Goal: Information Seeking & Learning: Check status

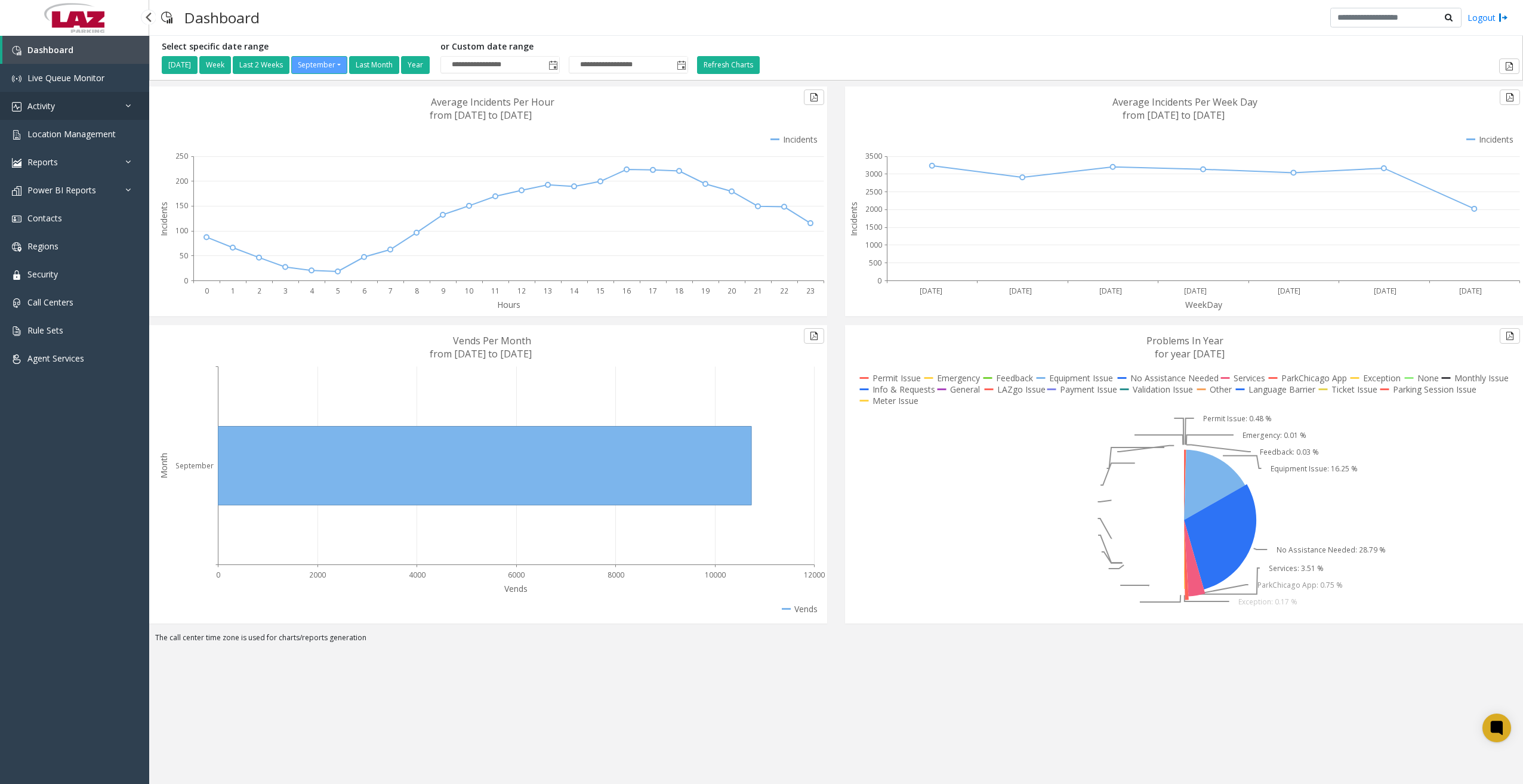
click at [77, 110] on link "Activity" at bounding box center [75, 106] width 149 height 28
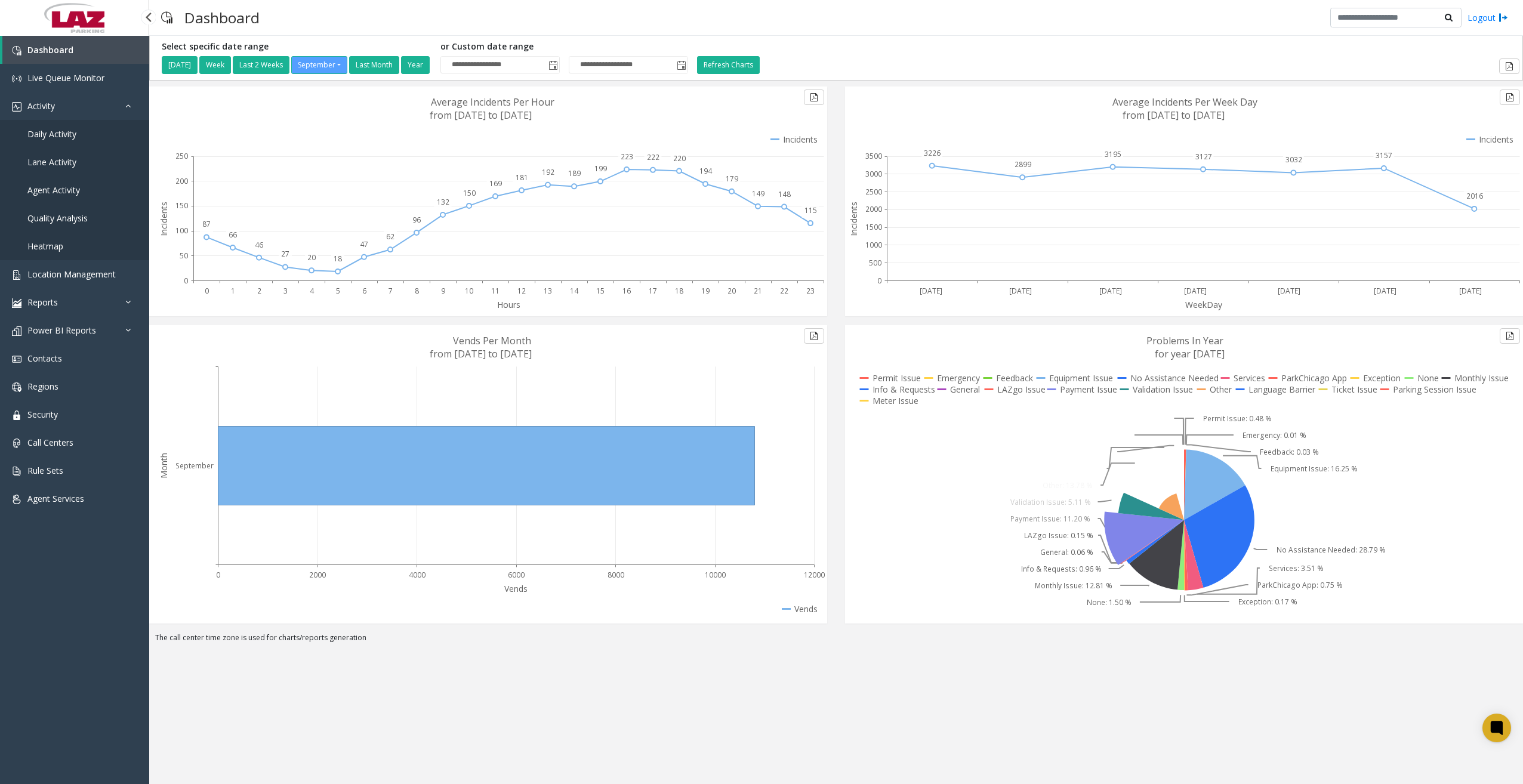
click at [62, 132] on span "Daily Activity" at bounding box center [52, 134] width 49 height 11
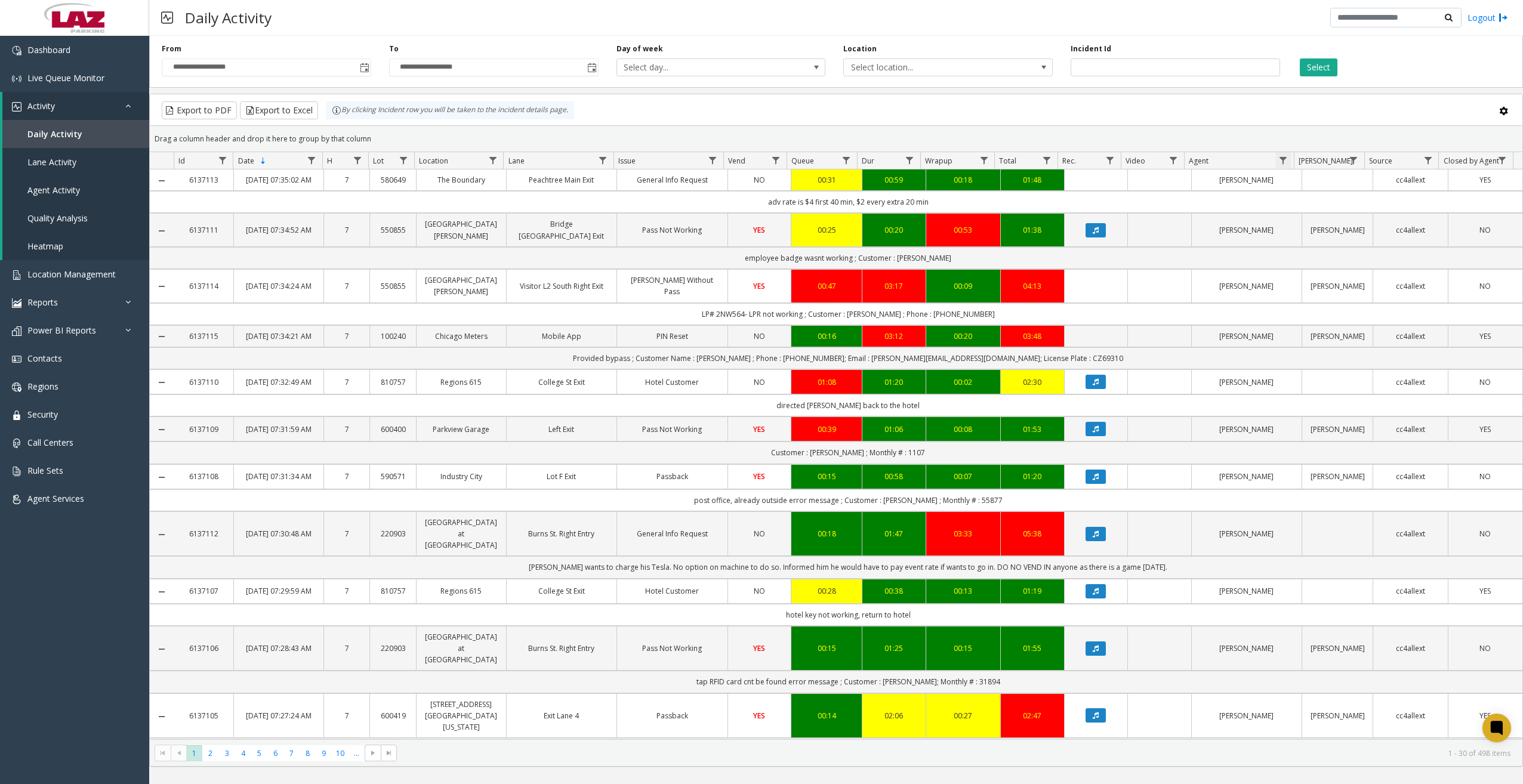
click at [1285, 160] on span "Data table" at bounding box center [1283, 161] width 10 height 10
click at [1305, 207] on input "Agent Filter" at bounding box center [1335, 212] width 101 height 20
type input "****"
click at [1354, 317] on button "Filter" at bounding box center [1361, 323] width 49 height 26
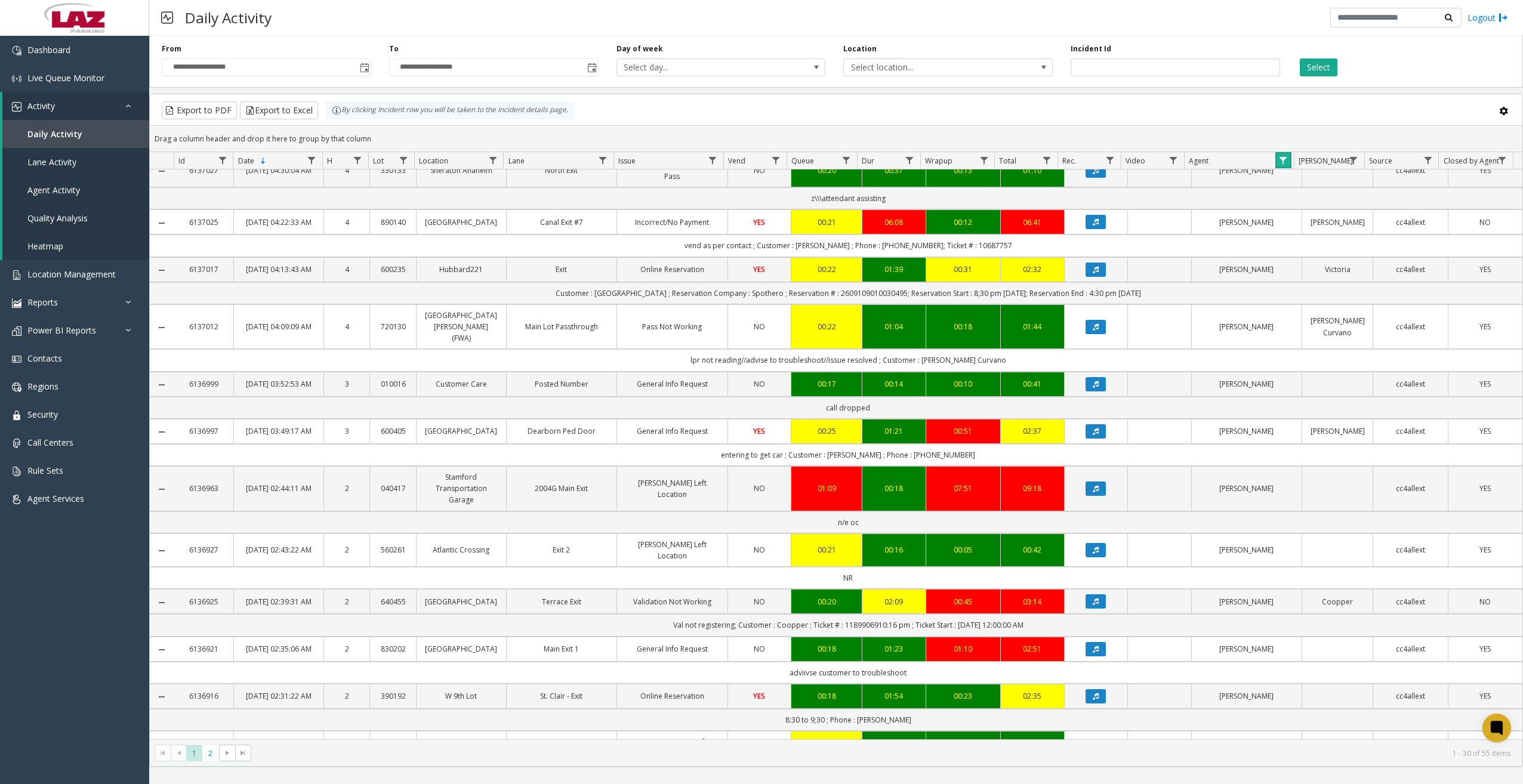
scroll to position [716, 0]
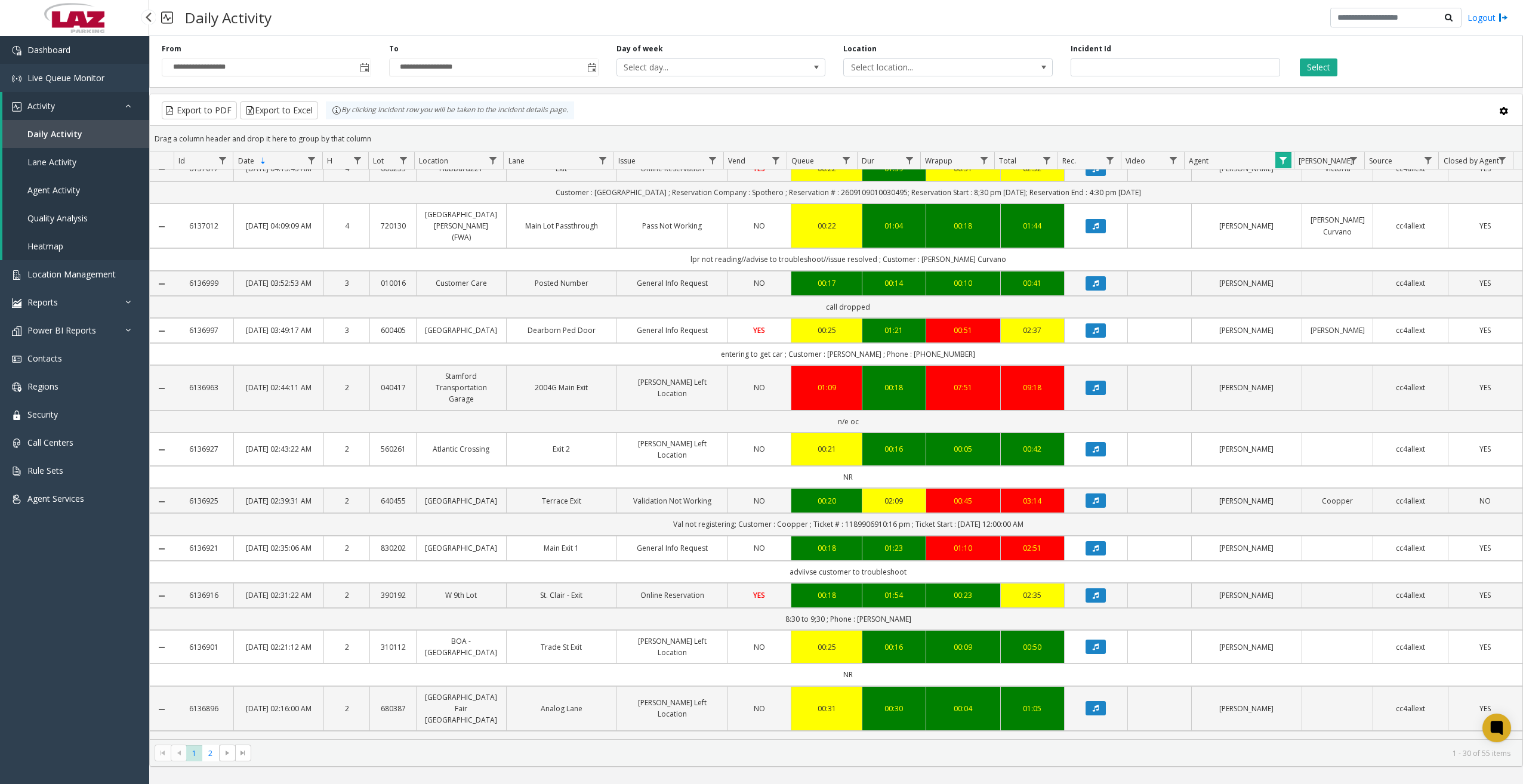
click at [62, 57] on link "Dashboard" at bounding box center [75, 50] width 149 height 28
